Goal: Task Accomplishment & Management: Manage account settings

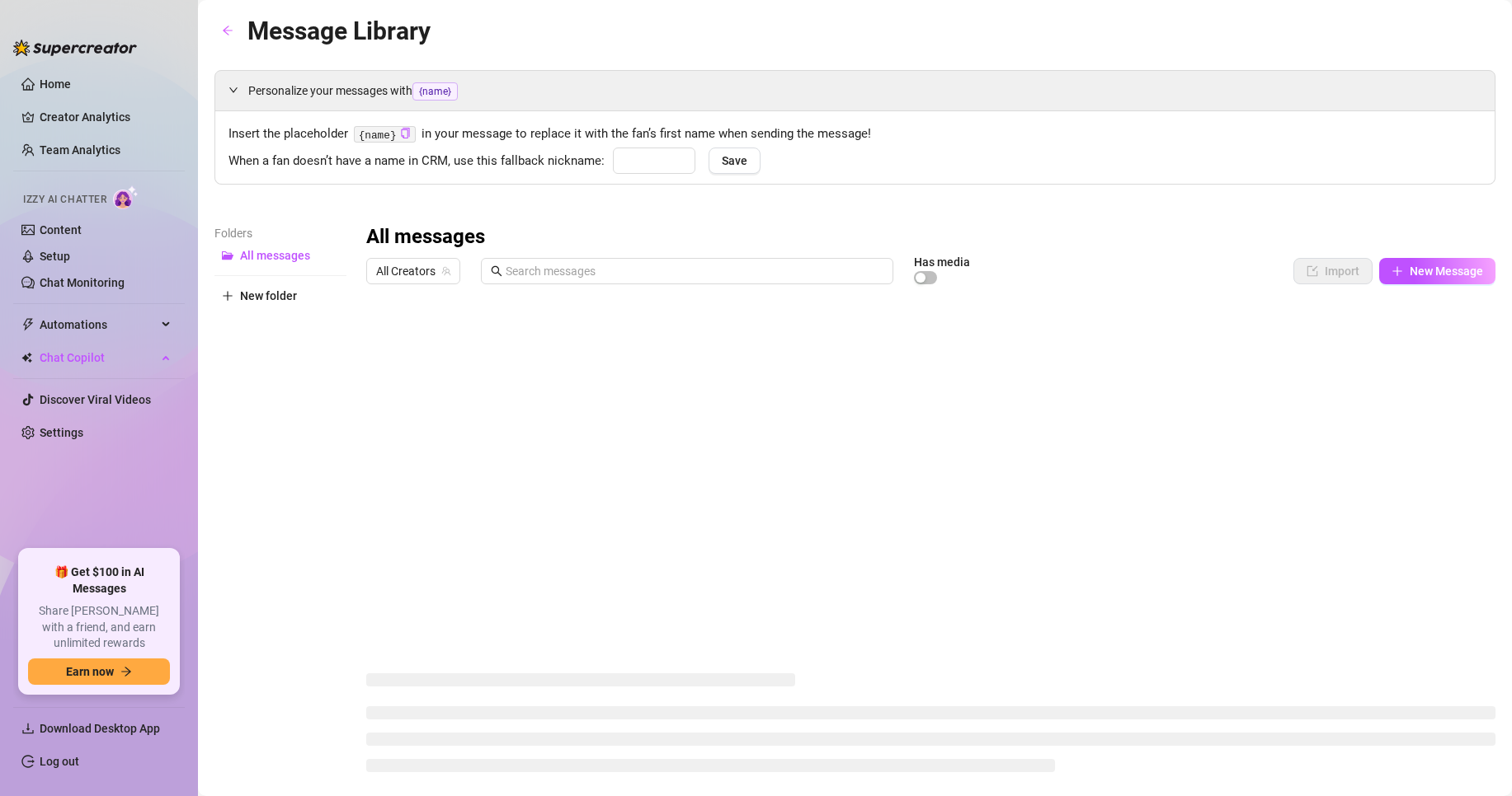
type input "babe"
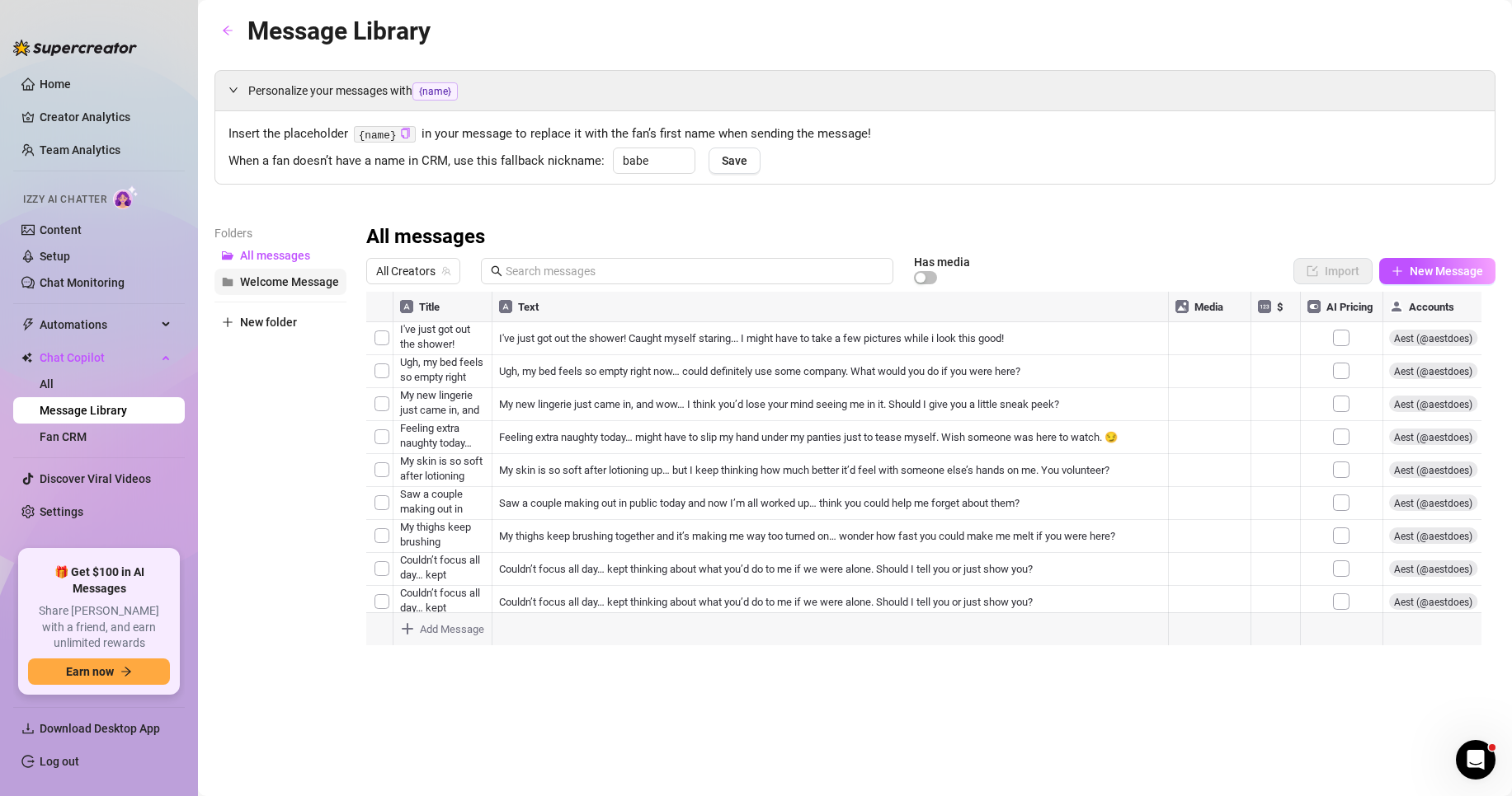
click at [270, 280] on span "Welcome Message" at bounding box center [289, 282] width 99 height 13
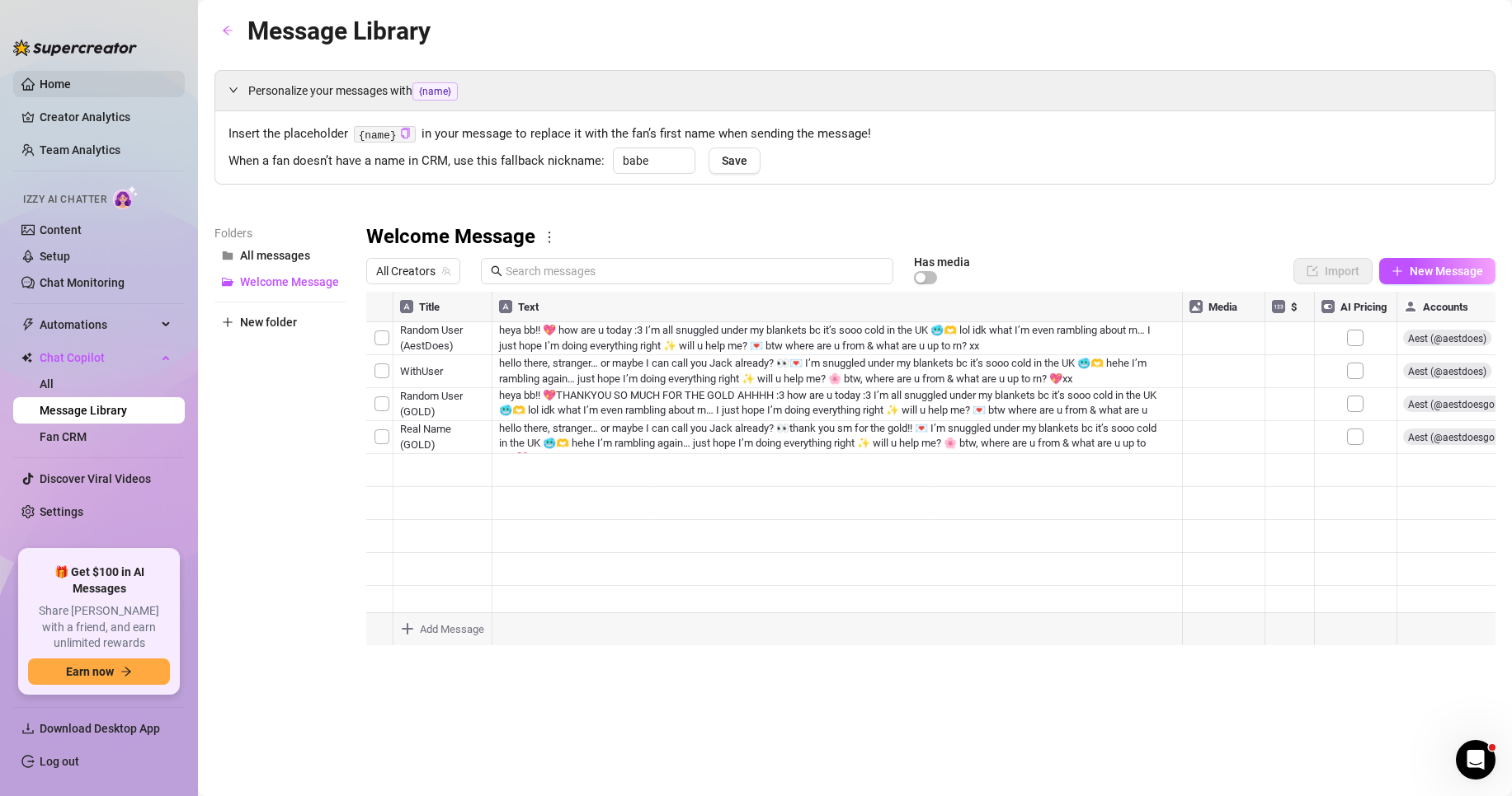
click at [39, 77] on link "Home" at bounding box center [55, 84] width 31 height 13
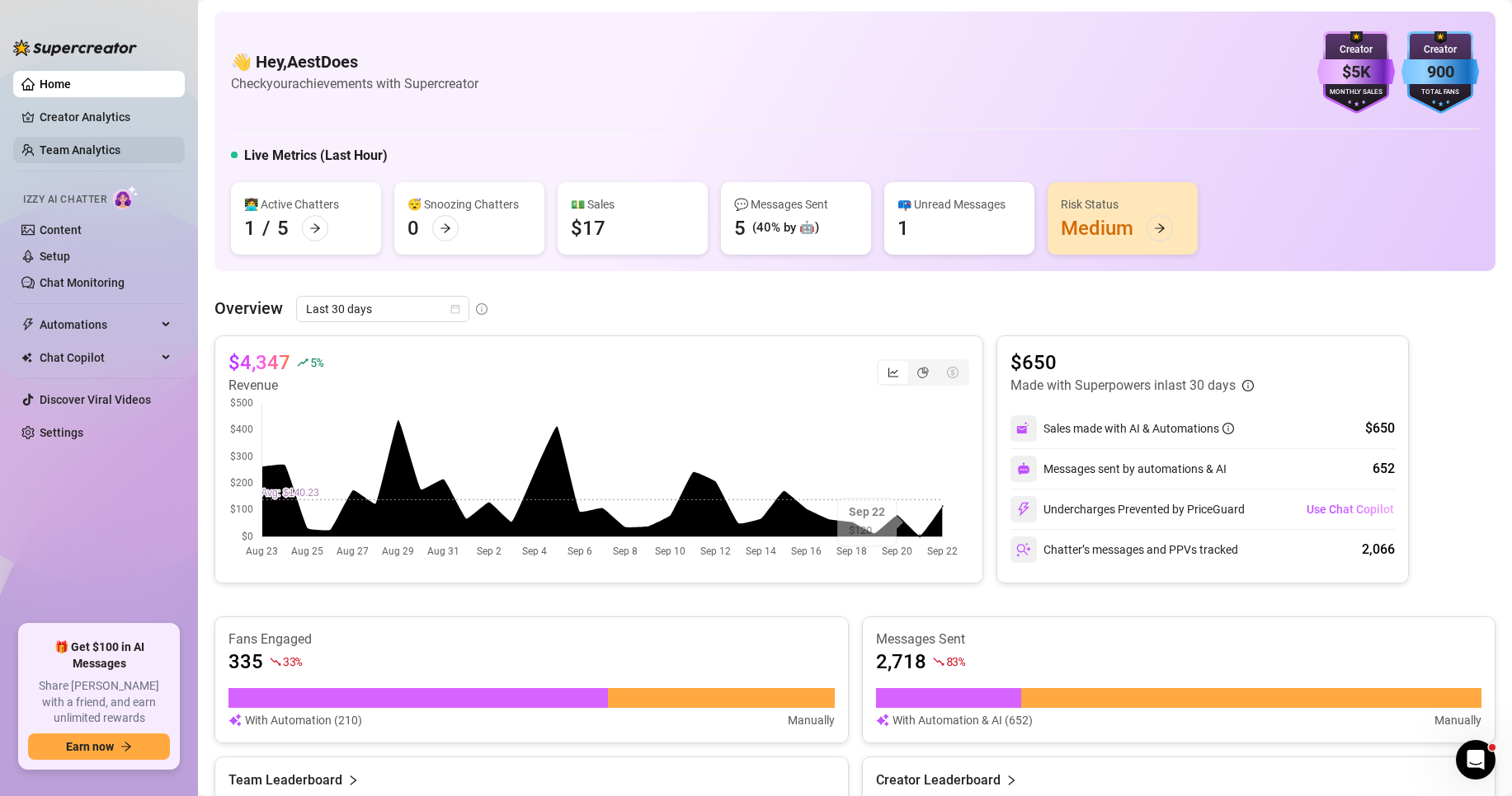
click at [105, 157] on link "Team Analytics" at bounding box center [80, 150] width 81 height 13
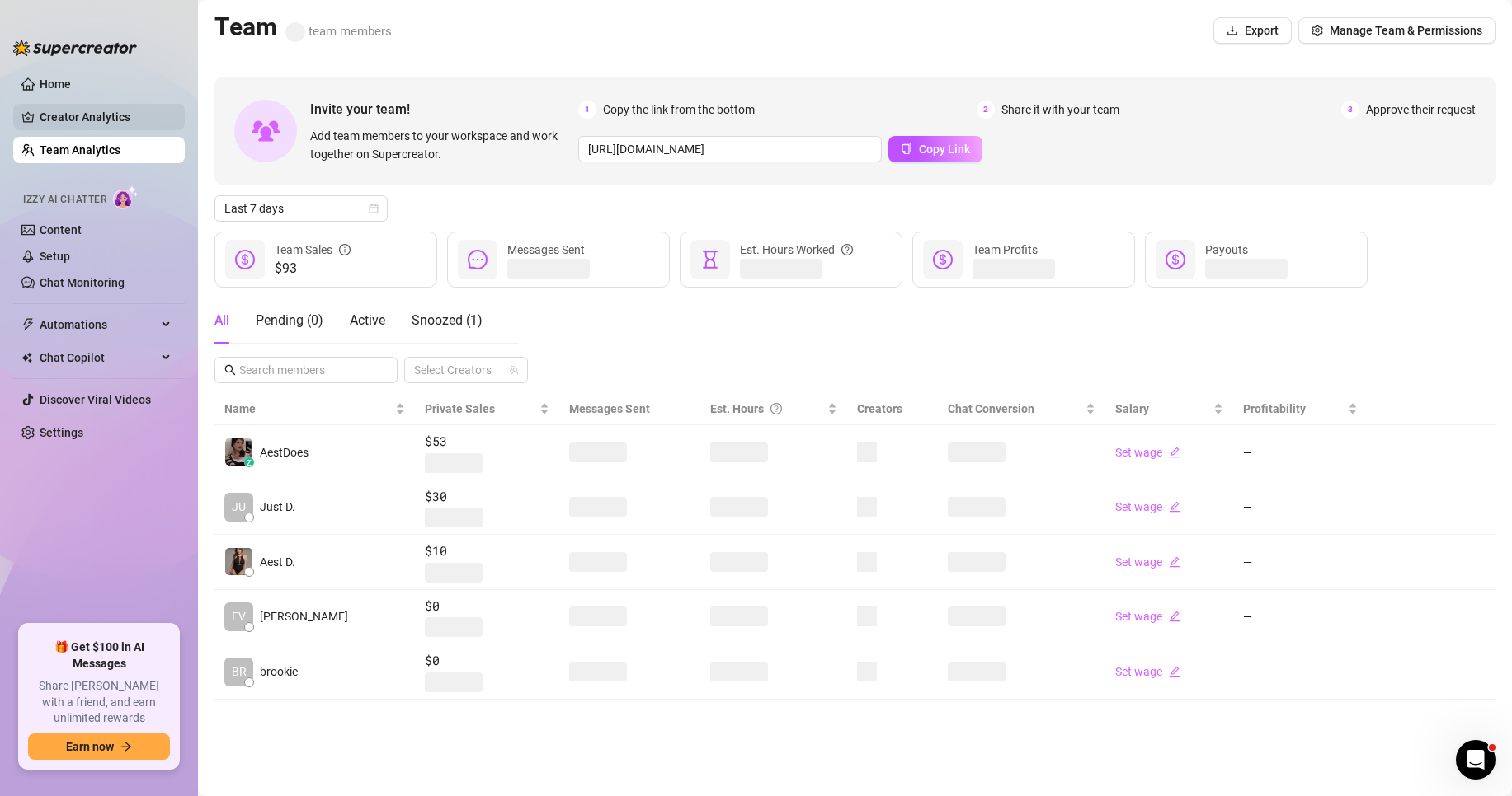
click at [111, 120] on link "Creator Analytics" at bounding box center [106, 117] width 132 height 27
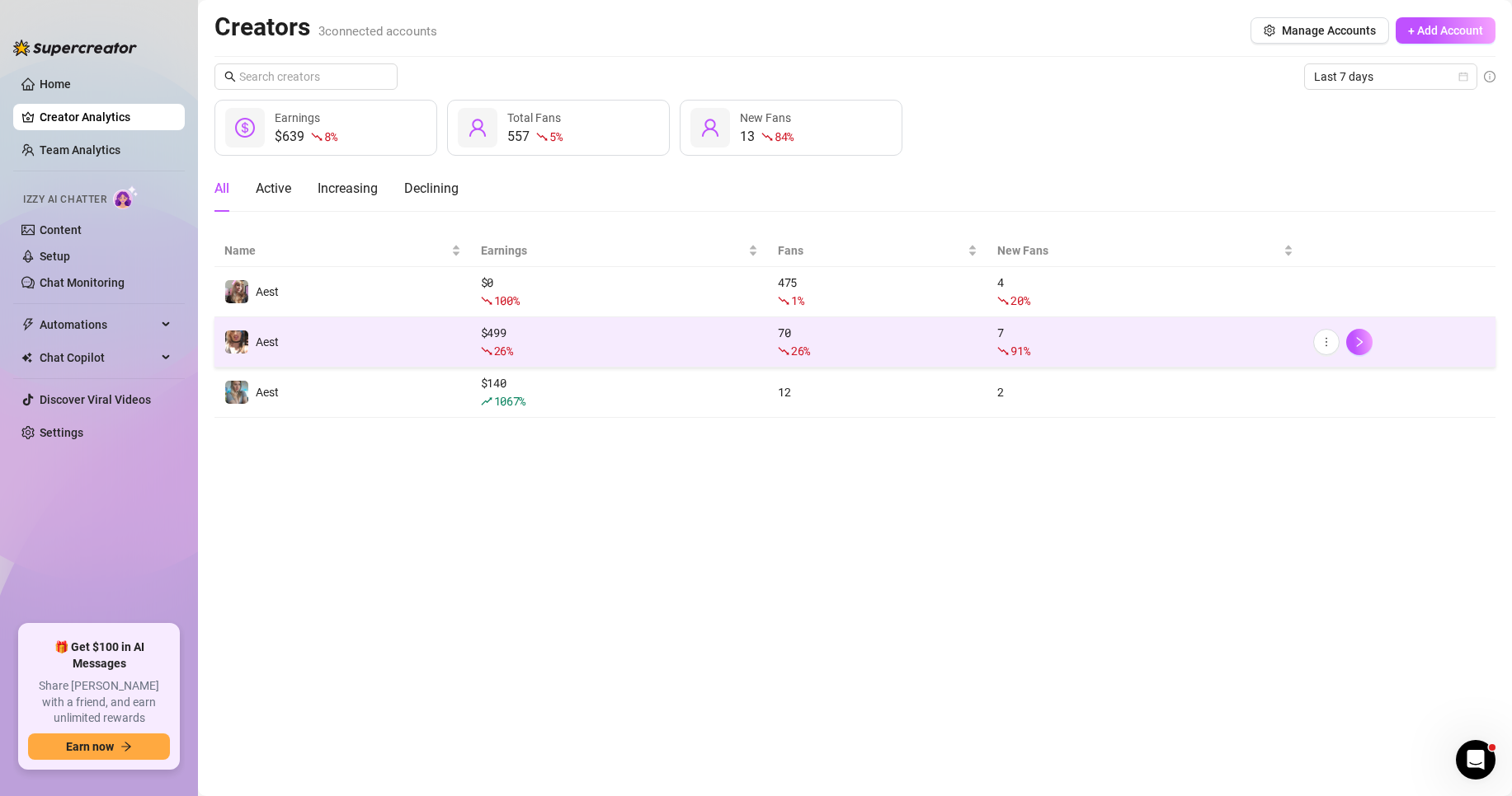
click at [322, 339] on td "Aest" at bounding box center [342, 342] width 256 height 50
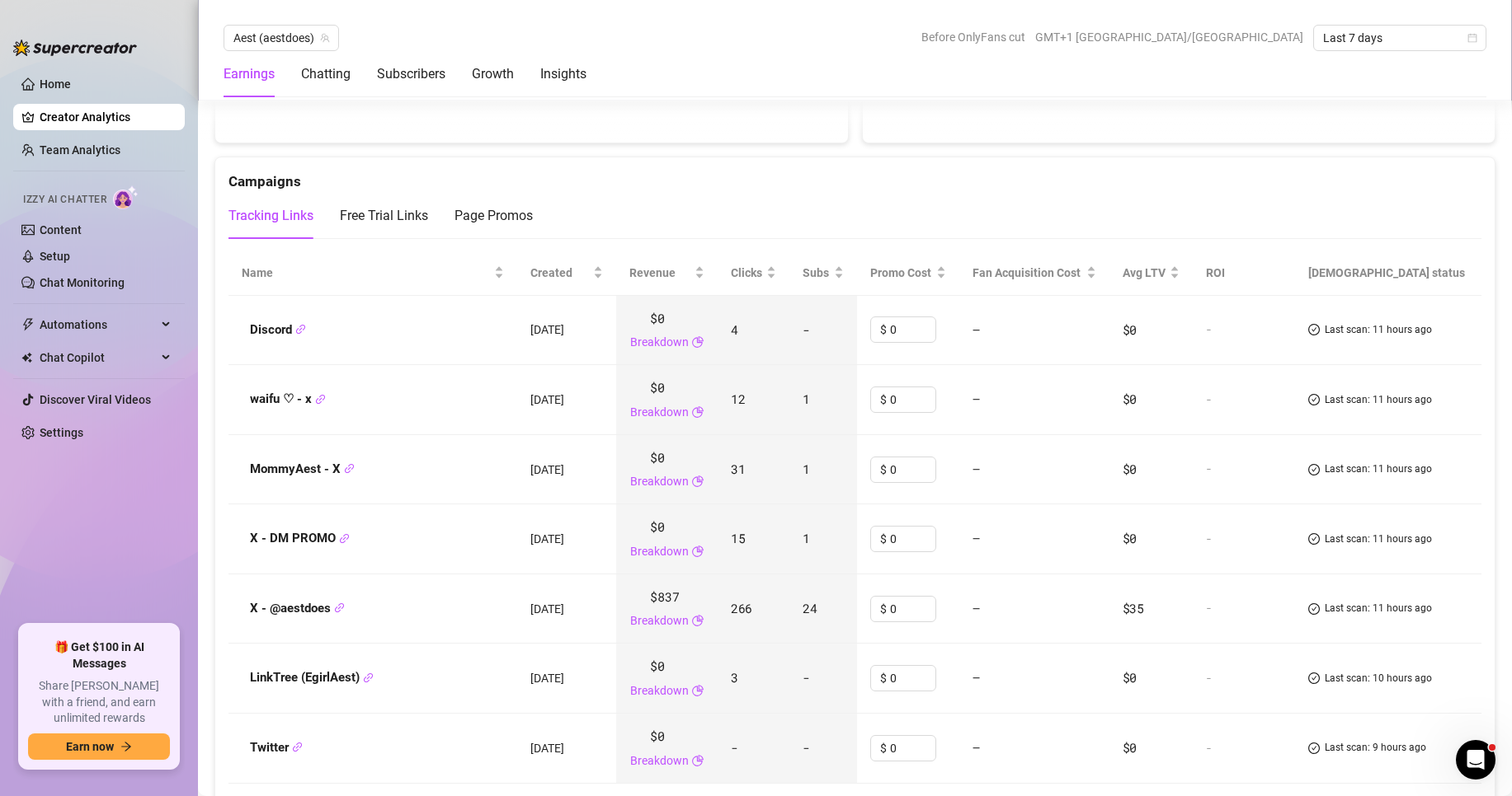
scroll to position [1896, 0]
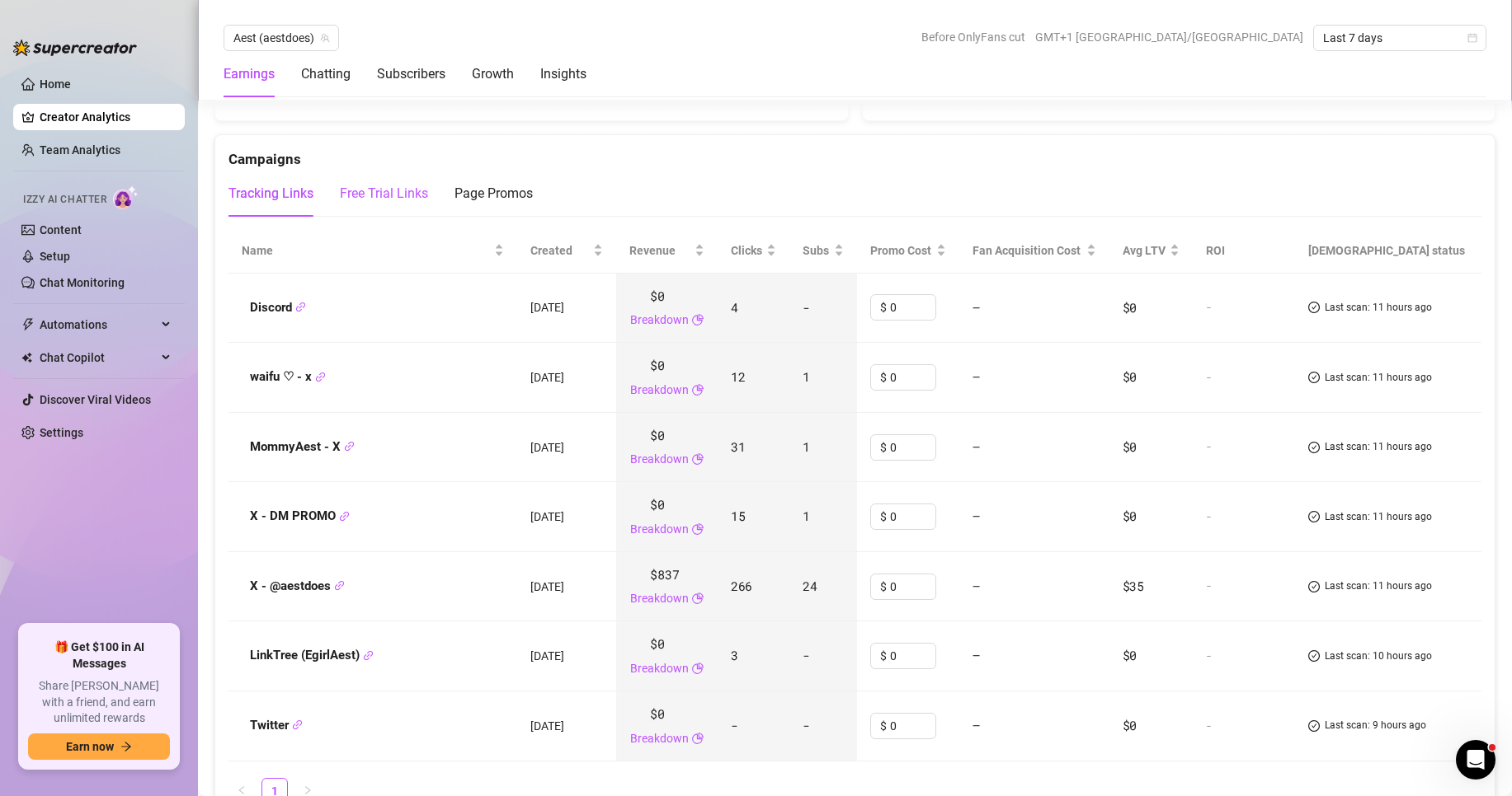
click at [374, 196] on div "Free Trial Links" at bounding box center [384, 194] width 88 height 20
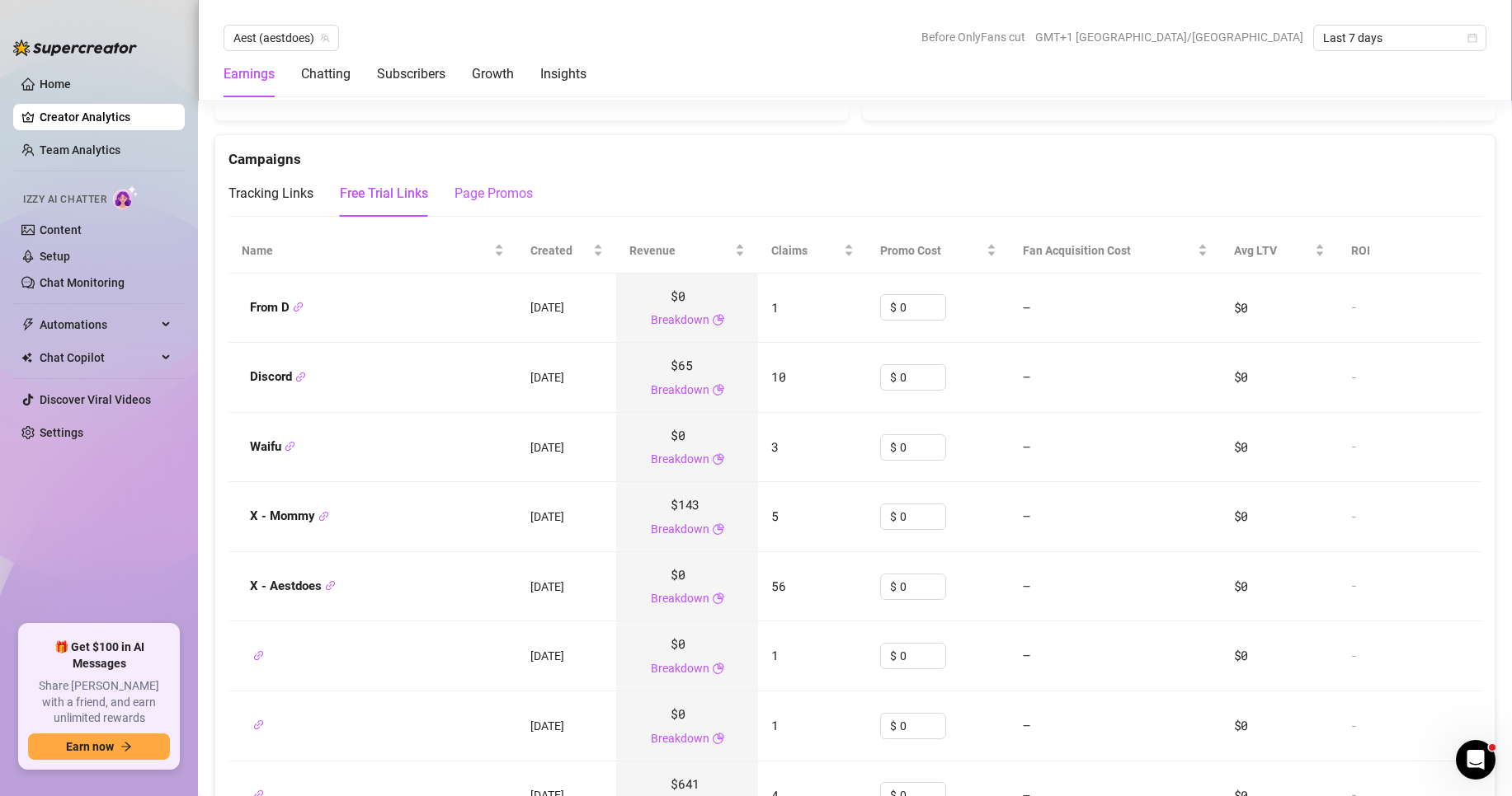
click at [525, 196] on div "Page Promos" at bounding box center [493, 194] width 78 height 20
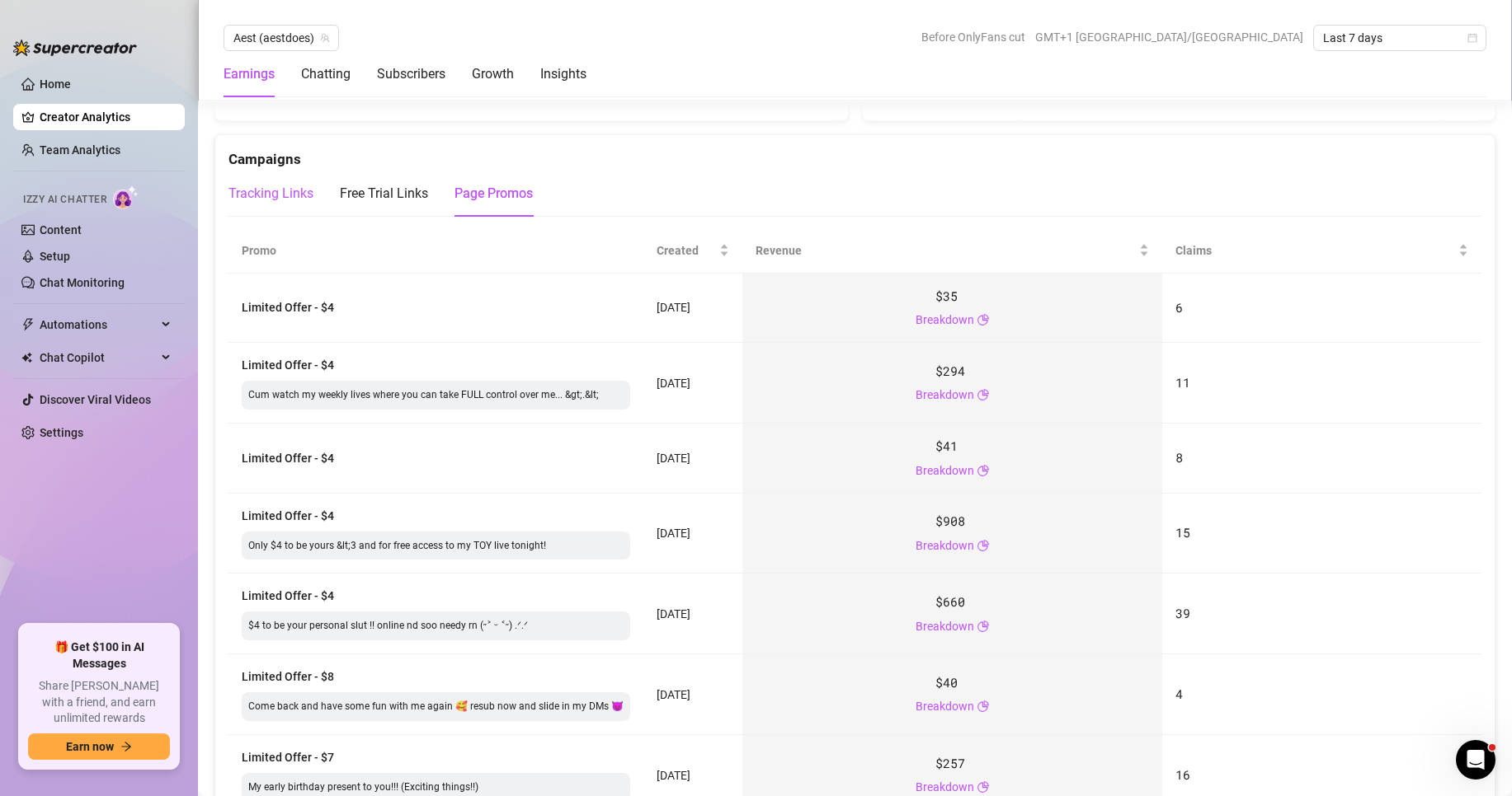
click at [270, 190] on div "Tracking Links" at bounding box center [271, 194] width 85 height 20
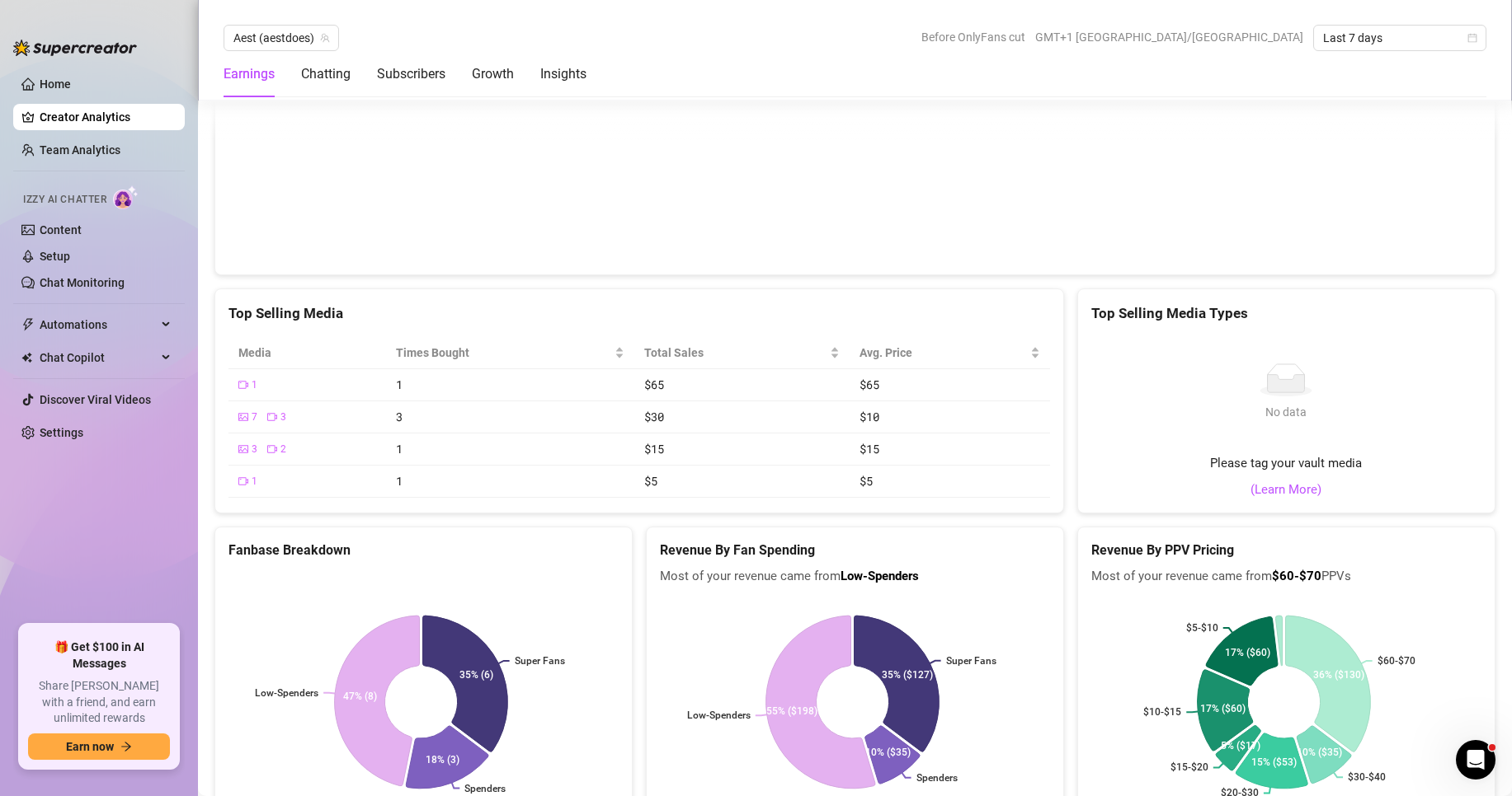
scroll to position [2886, 0]
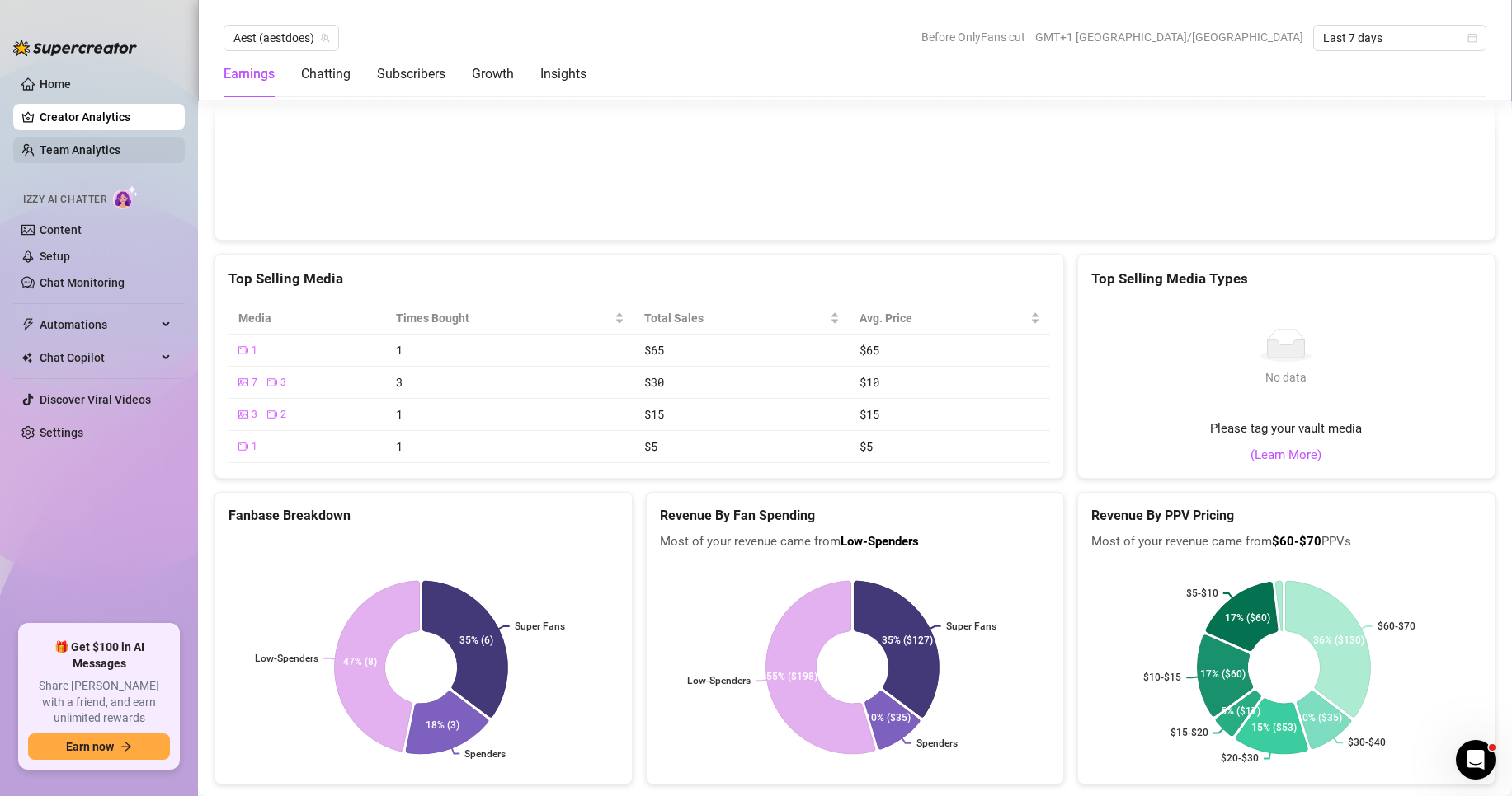
click at [59, 147] on link "Team Analytics" at bounding box center [80, 150] width 81 height 13
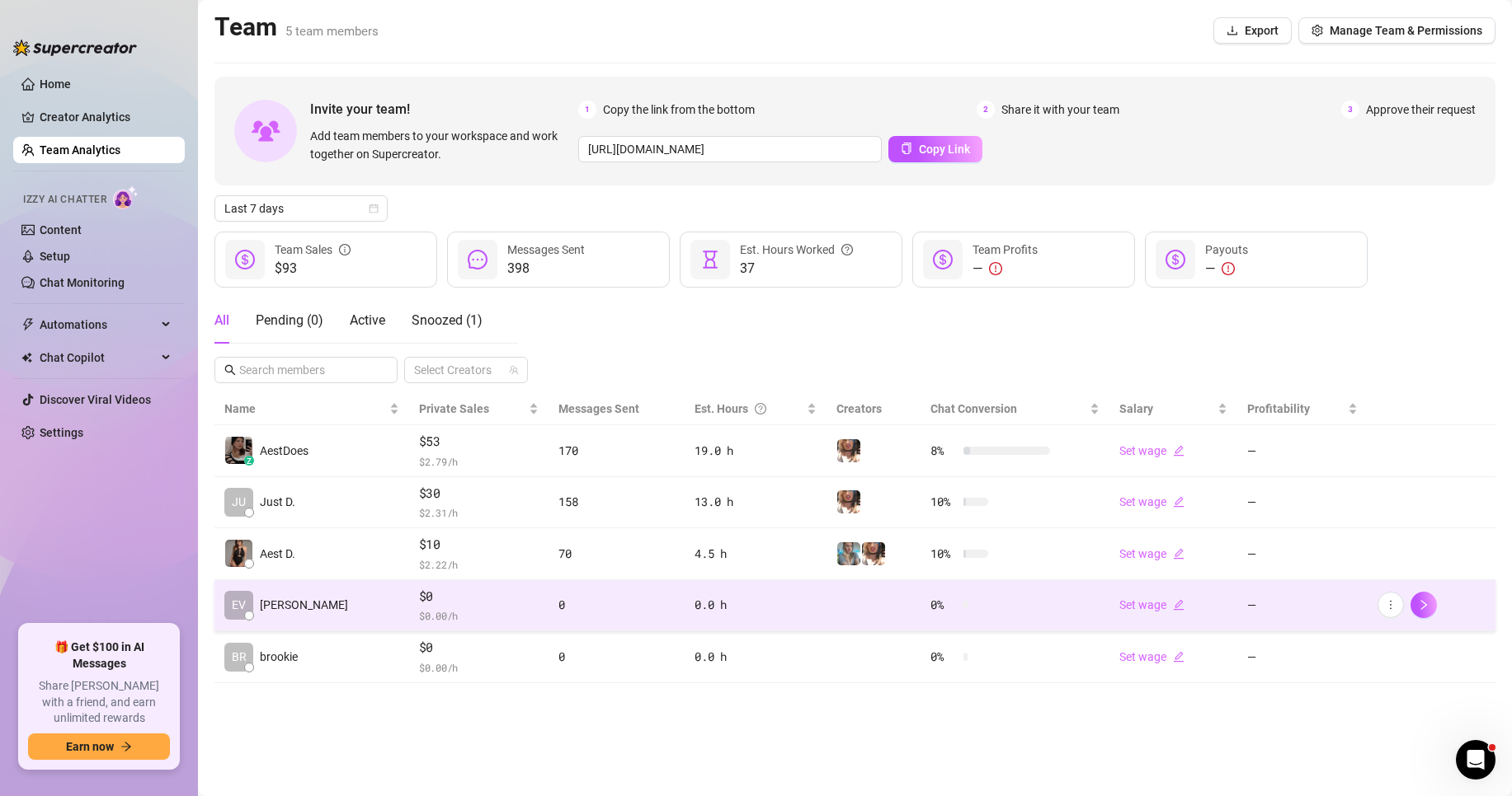
click at [1144, 615] on td "Set wage" at bounding box center [1173, 606] width 128 height 52
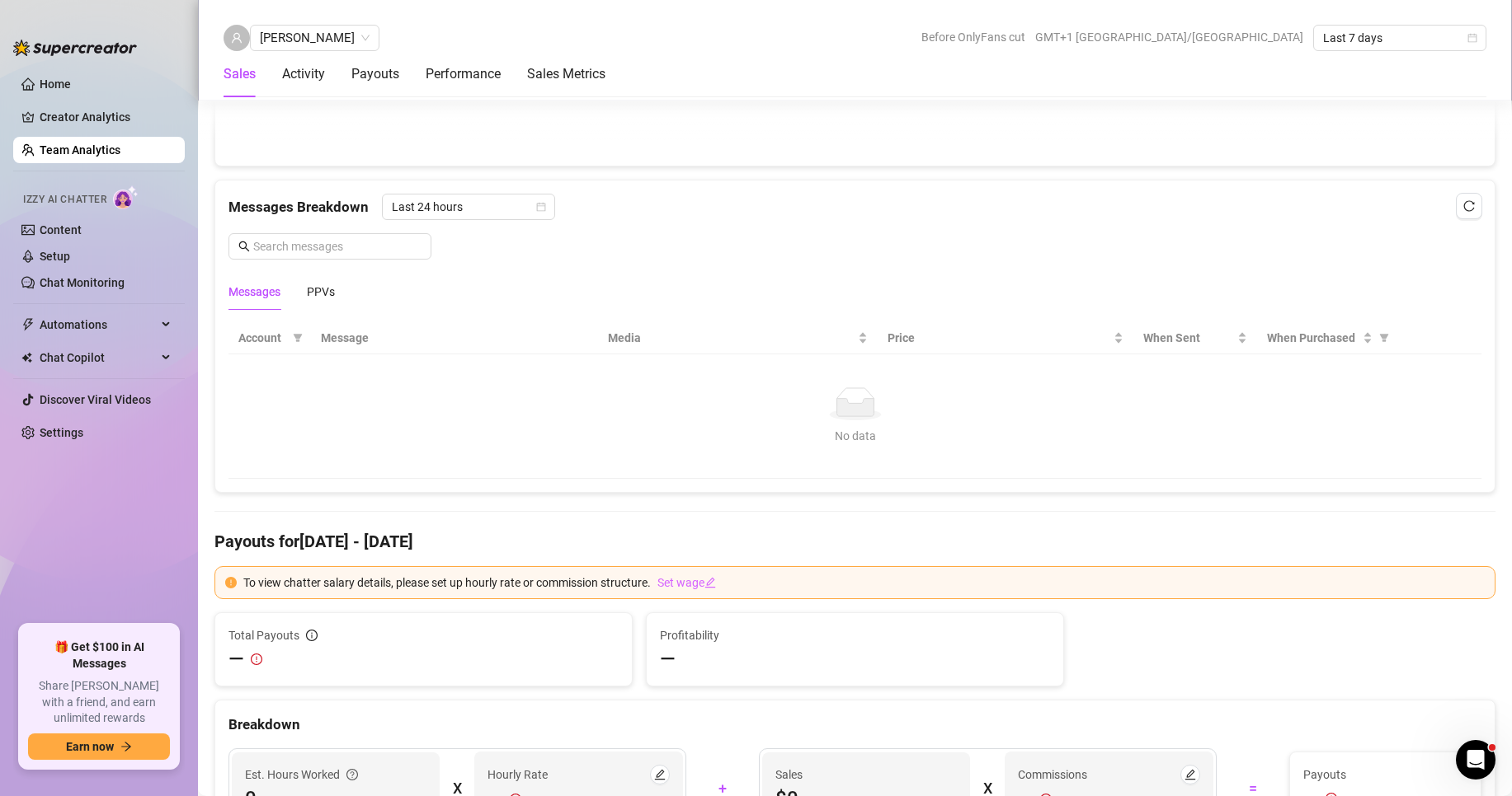
scroll to position [1154, 0]
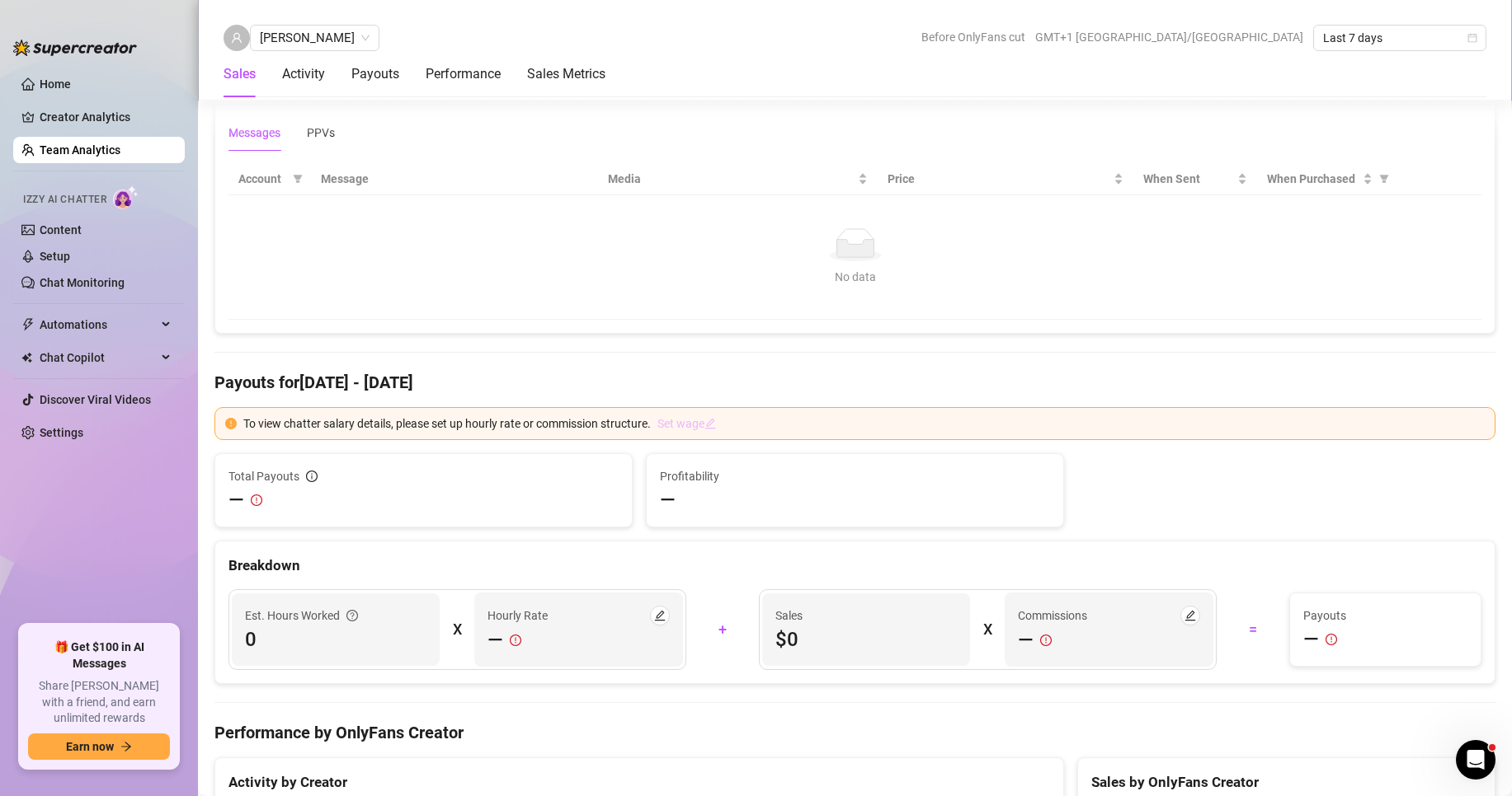
click at [699, 421] on link "Set wage" at bounding box center [687, 424] width 59 height 18
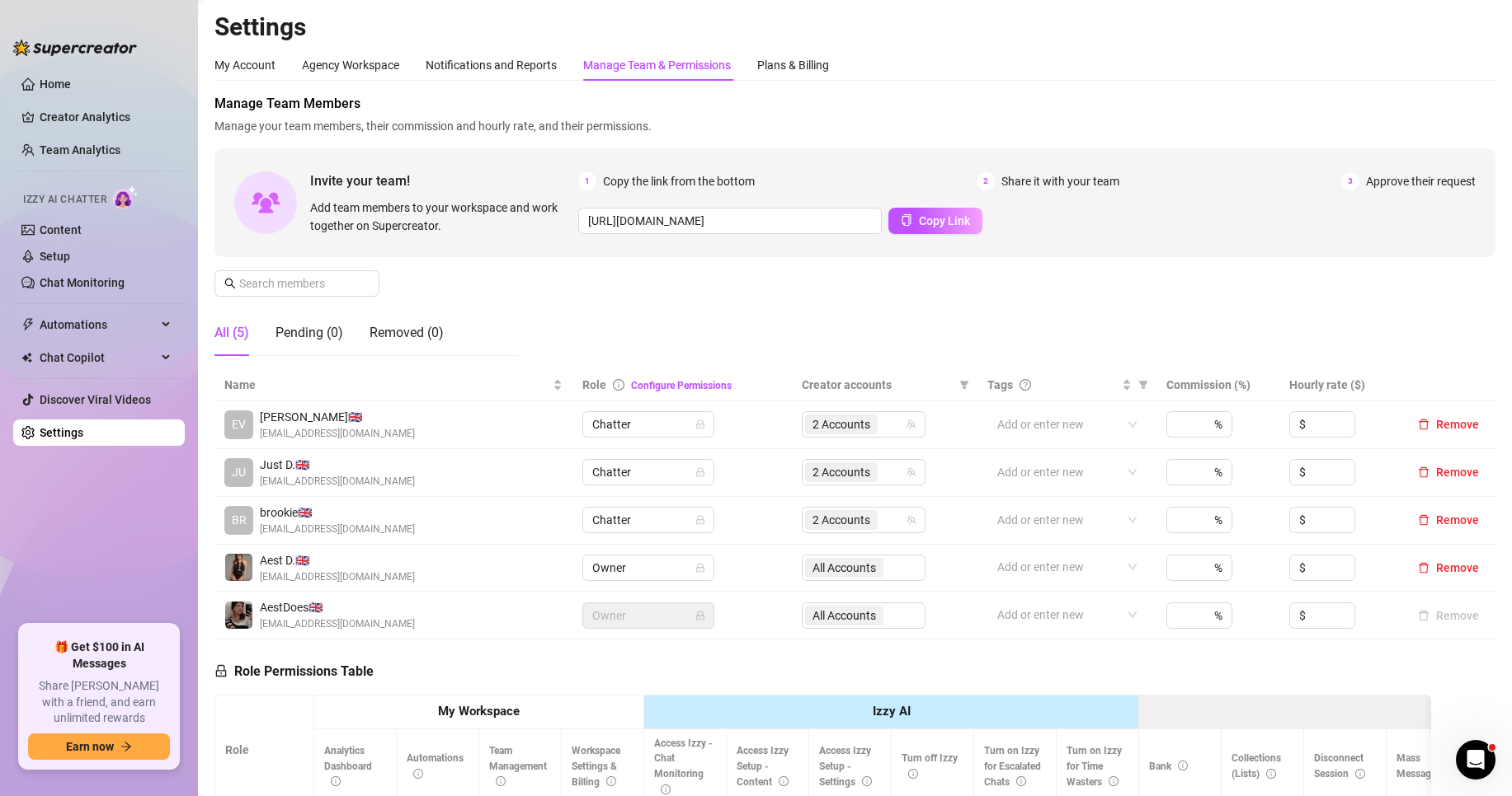
click at [1205, 389] on th "Commission (%)" at bounding box center [1217, 385] width 122 height 32
click at [1233, 387] on th "Commission (%)" at bounding box center [1217, 385] width 122 height 32
click at [1176, 427] on input at bounding box center [1184, 424] width 17 height 25
type input "15"
click at [1278, 283] on div "Manage Team Members Manage your team members, their commission and hourly rate,…" at bounding box center [854, 231] width 1281 height 275
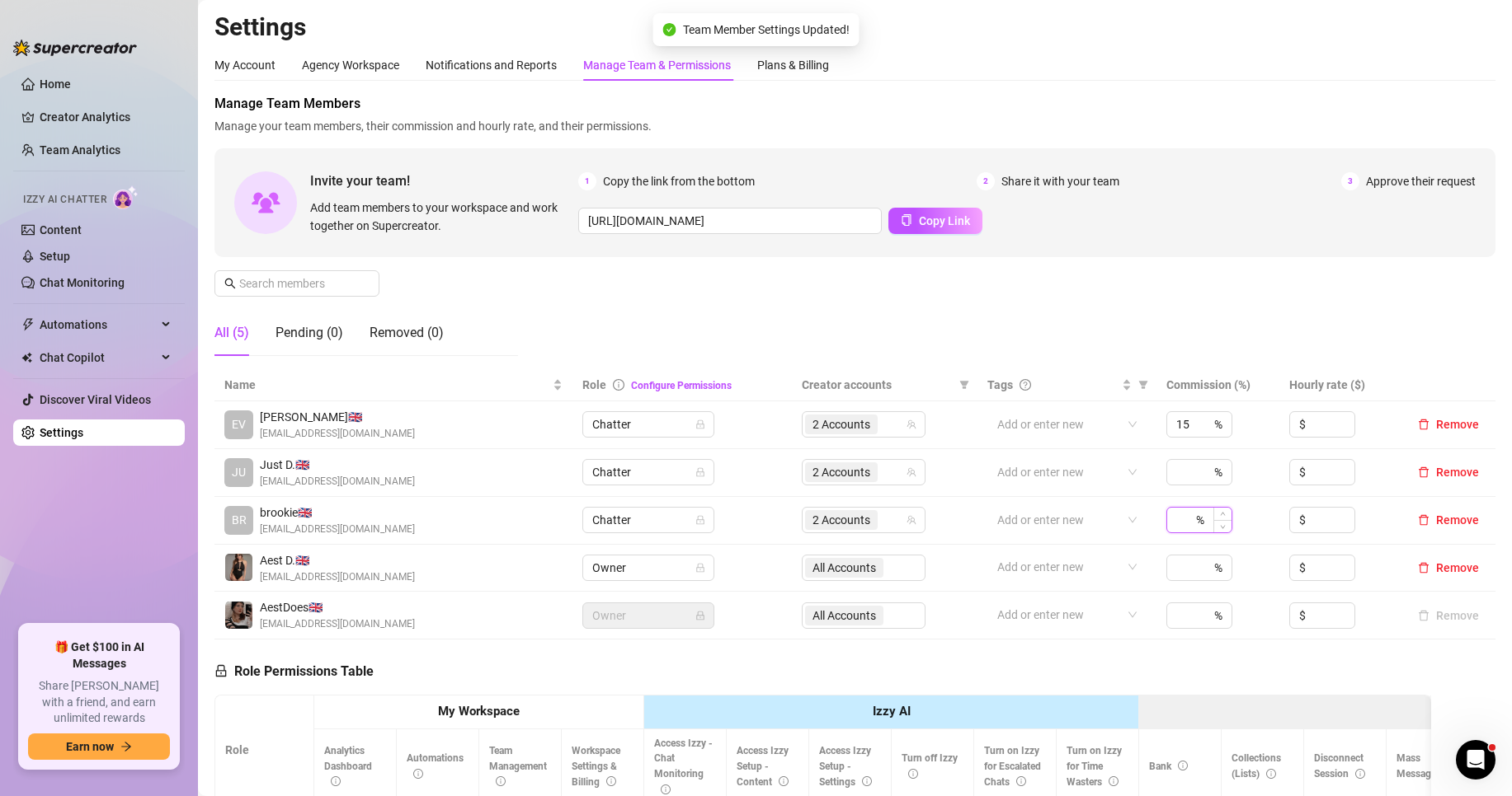
click at [1176, 522] on input at bounding box center [1184, 520] width 17 height 25
type input "15"
click at [1202, 308] on div "Manage Team Members Manage your team members, their commission and hourly rate,…" at bounding box center [854, 231] width 1281 height 275
